Goal: Task Accomplishment & Management: Use online tool/utility

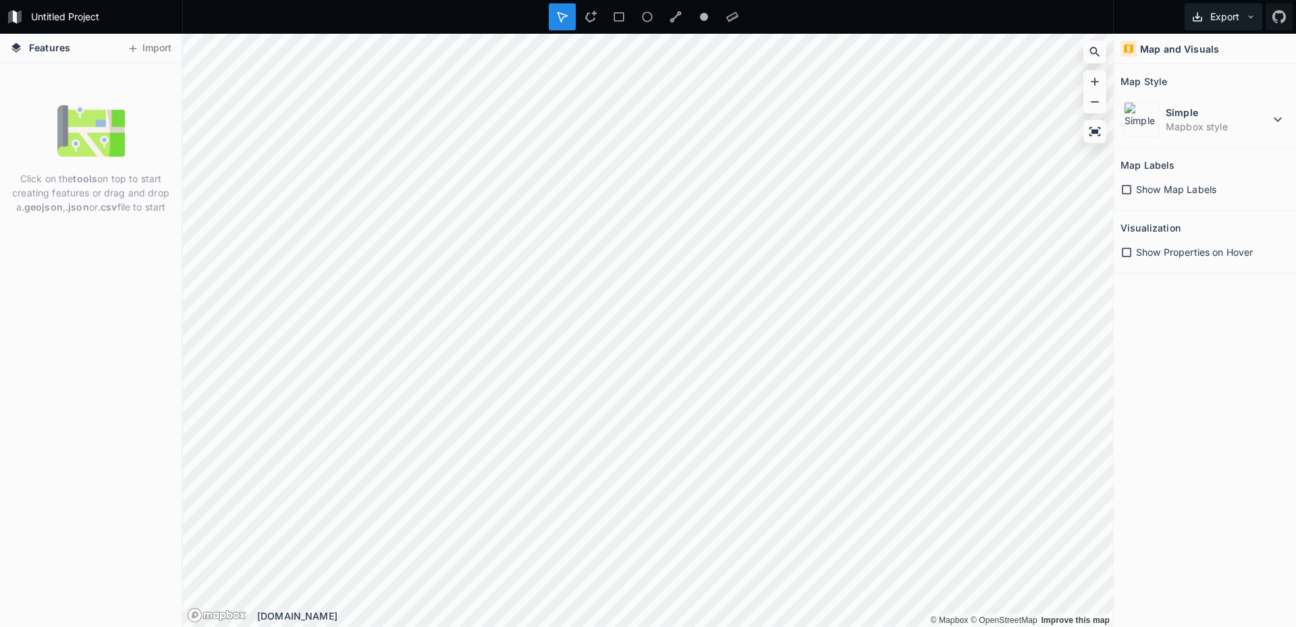
click at [1227, 16] on button "Export" at bounding box center [1224, 16] width 78 height 27
click at [161, 55] on button "Import" at bounding box center [149, 49] width 58 height 22
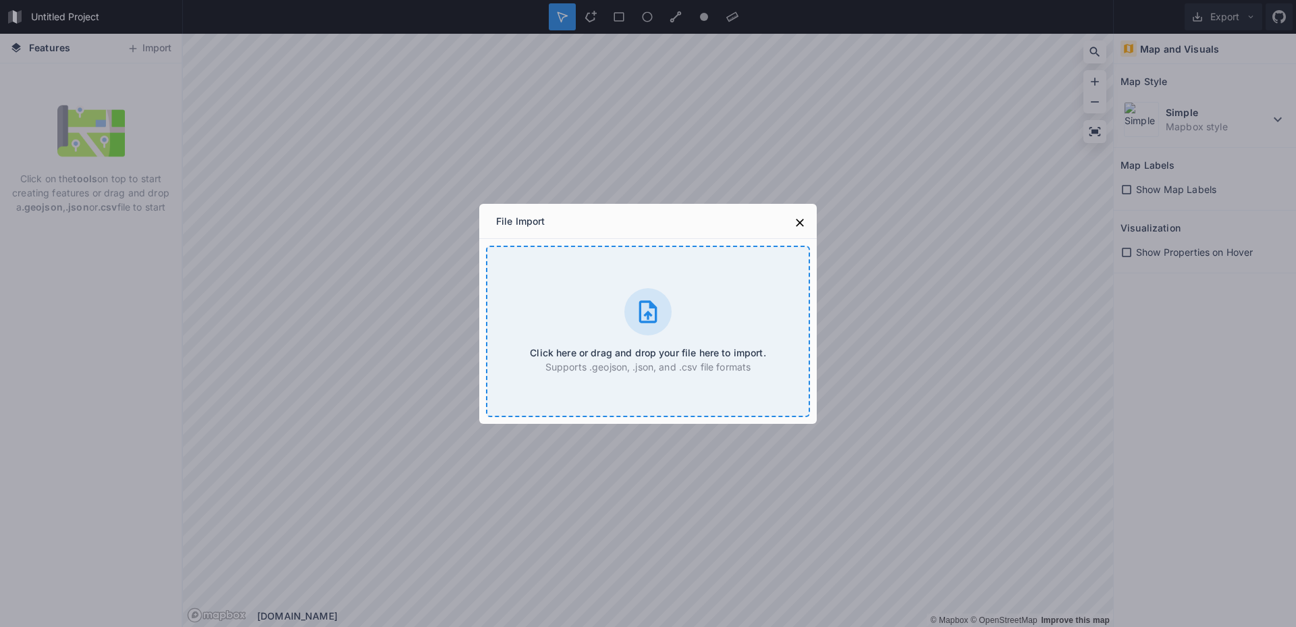
click at [639, 318] on icon at bounding box center [648, 311] width 27 height 27
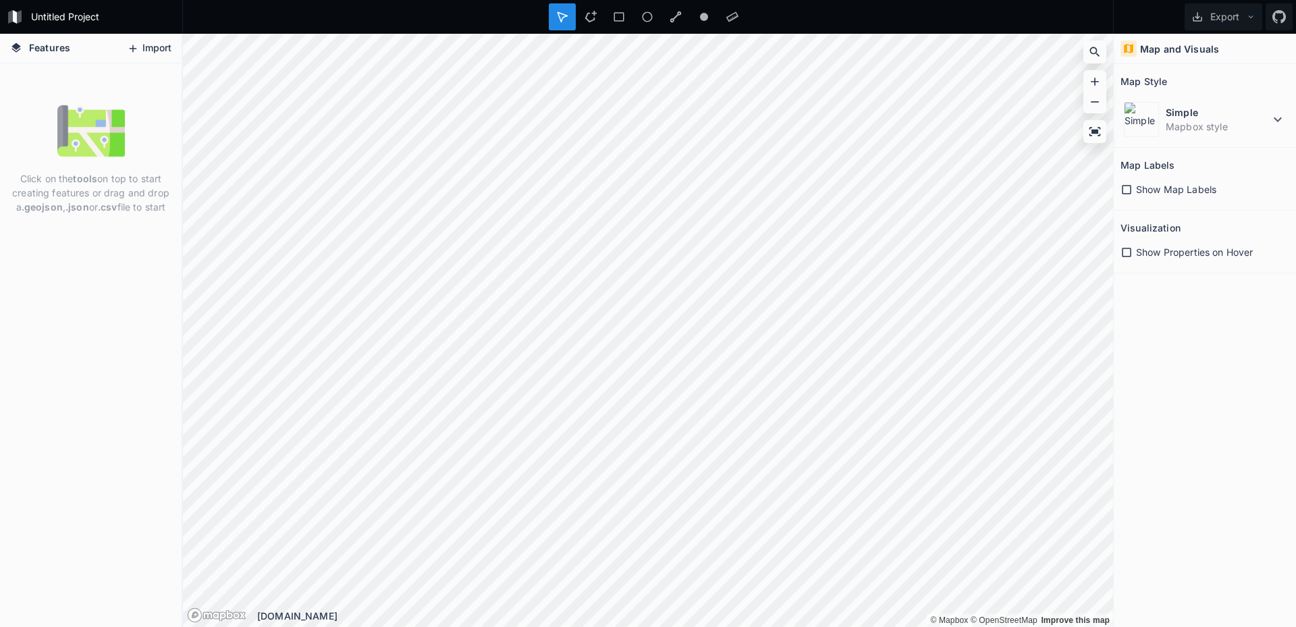
click at [128, 38] on button "Import" at bounding box center [149, 49] width 58 height 22
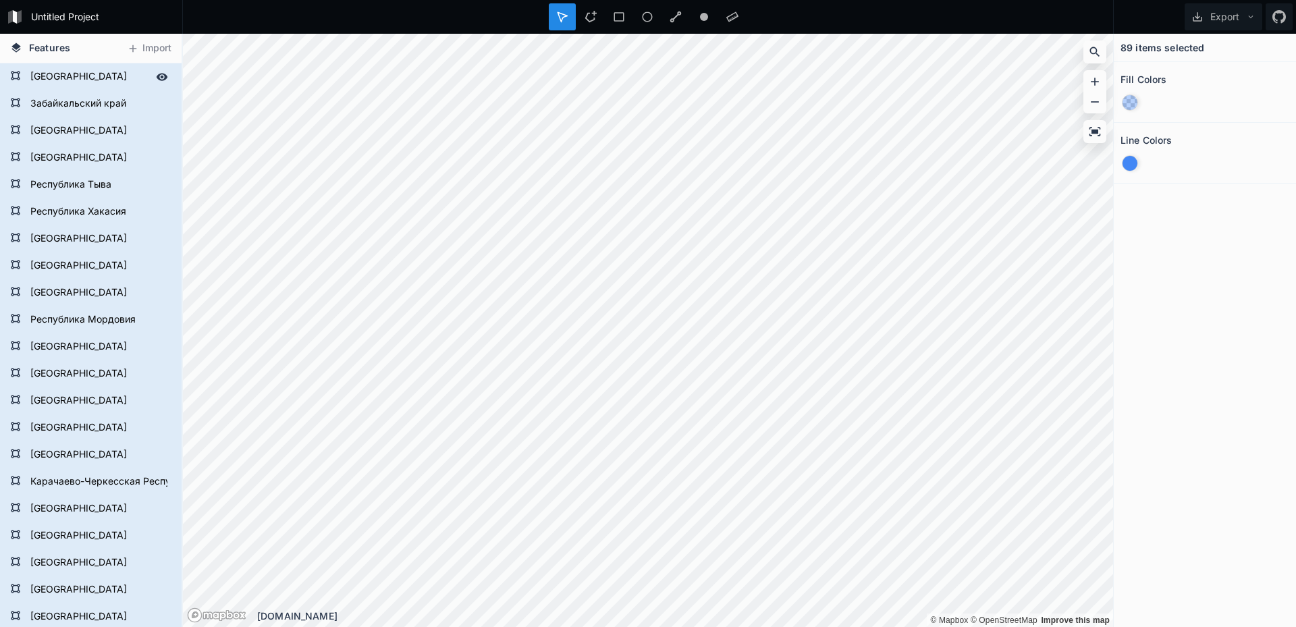
click at [49, 77] on form "[GEOGRAPHIC_DATA]" at bounding box center [89, 77] width 126 height 20
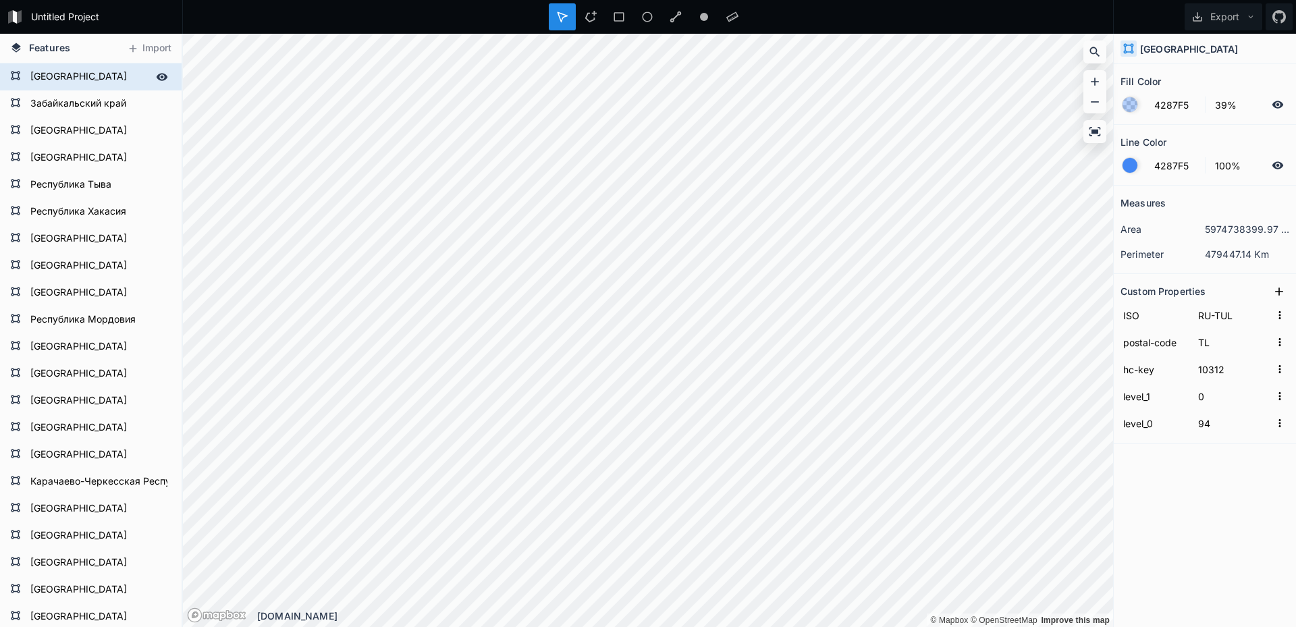
click at [49, 77] on form "[GEOGRAPHIC_DATA]" at bounding box center [89, 77] width 126 height 20
click at [157, 78] on icon at bounding box center [162, 76] width 11 height 7
click at [157, 78] on icon at bounding box center [162, 76] width 11 height 9
click at [157, 78] on icon at bounding box center [162, 76] width 11 height 7
click at [157, 78] on icon at bounding box center [162, 76] width 11 height 9
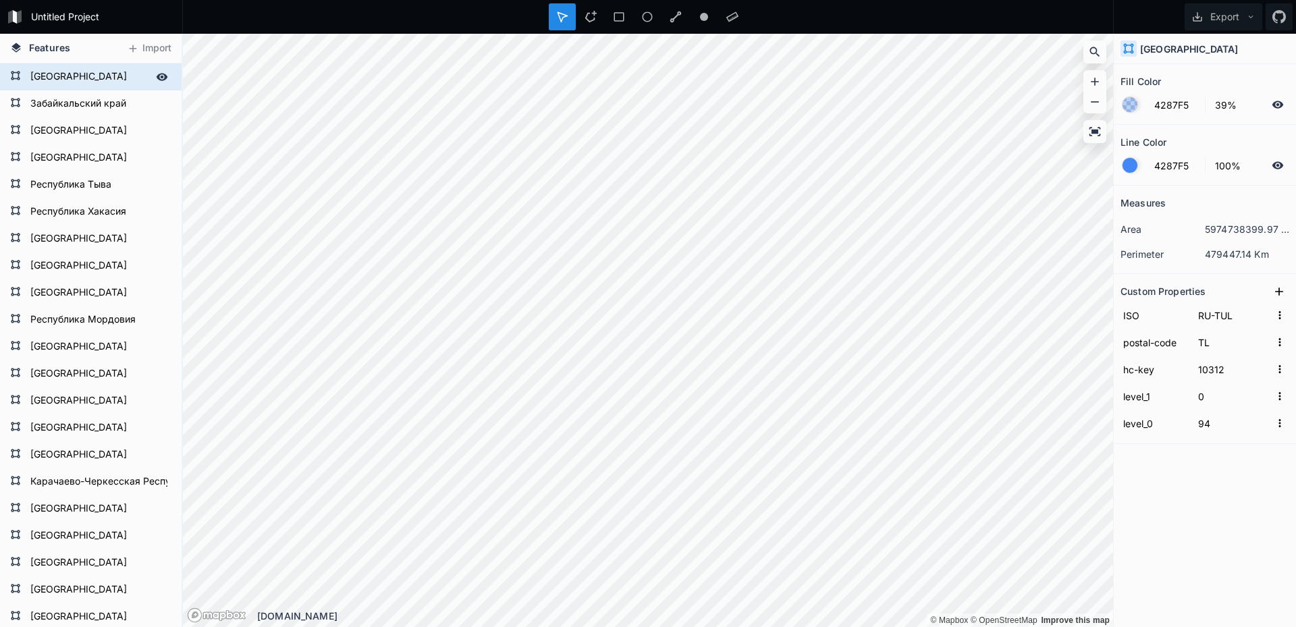
click at [157, 78] on icon at bounding box center [162, 76] width 11 height 7
click at [157, 78] on icon at bounding box center [162, 76] width 11 height 9
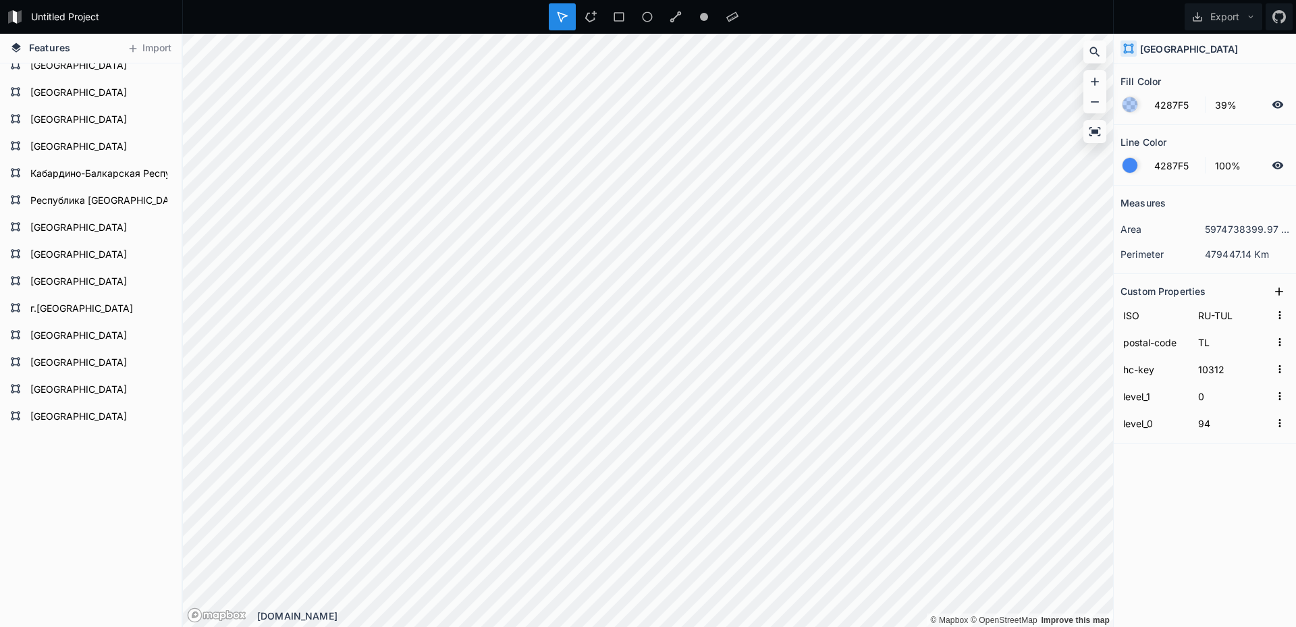
scroll to position [2042, 0]
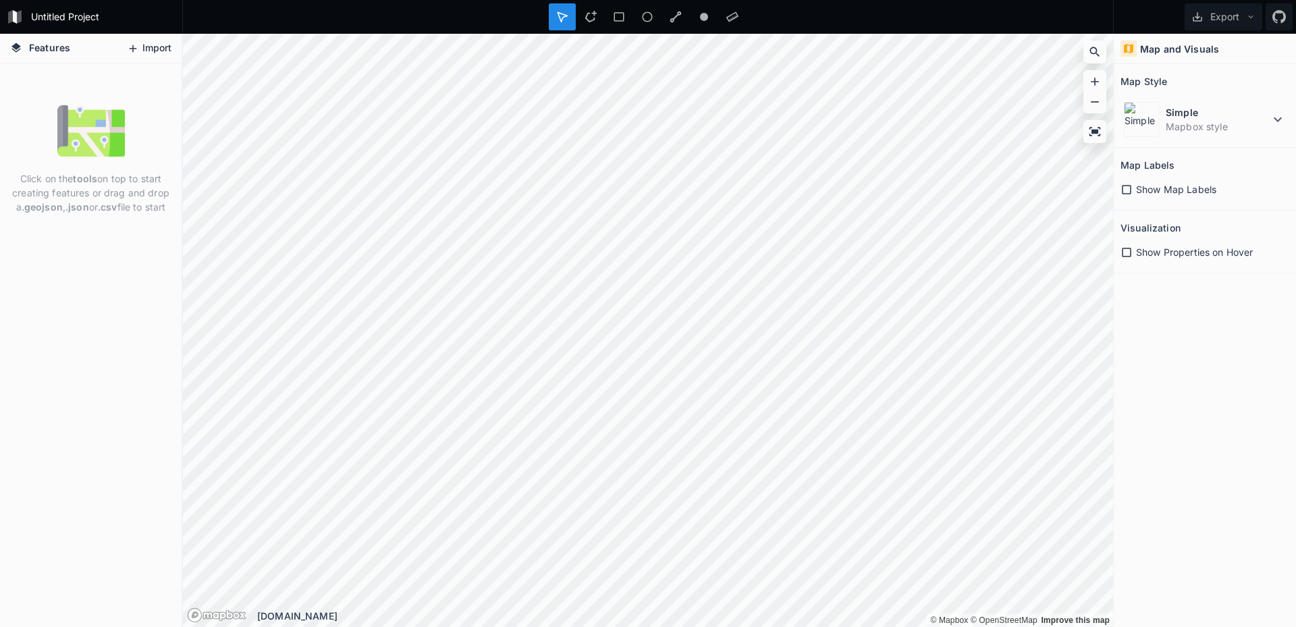
click at [144, 48] on button "Import" at bounding box center [149, 49] width 58 height 22
